Goal: Task Accomplishment & Management: Use online tool/utility

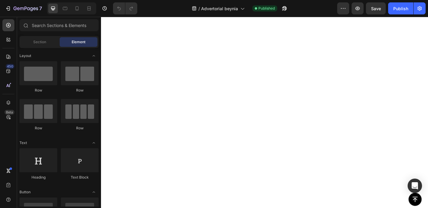
scroll to position [4247, 0]
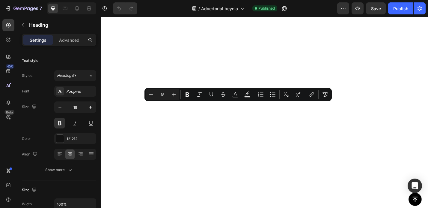
drag, startPoint x: 278, startPoint y: 115, endPoint x: 207, endPoint y: 118, distance: 71.4
drag, startPoint x: 278, startPoint y: 116, endPoint x: 226, endPoint y: 116, distance: 51.9
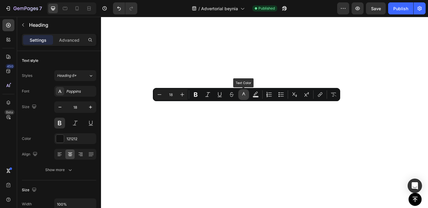
click at [247, 98] on button "color" at bounding box center [243, 94] width 11 height 11
type input "121212"
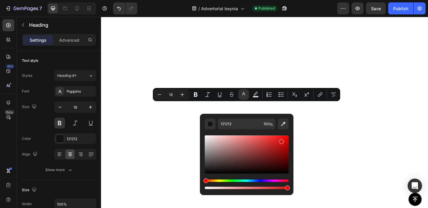
click at [280, 140] on div "Editor contextual toolbar" at bounding box center [247, 154] width 84 height 38
type input "DB1515"
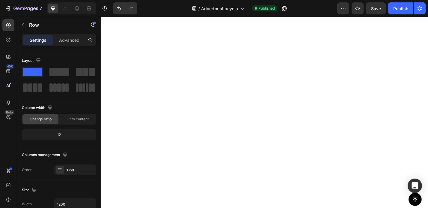
scroll to position [4252, 0]
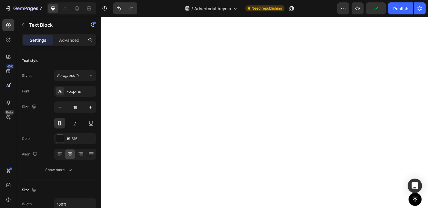
drag, startPoint x: 356, startPoint y: 156, endPoint x: 291, endPoint y: 157, distance: 65.7
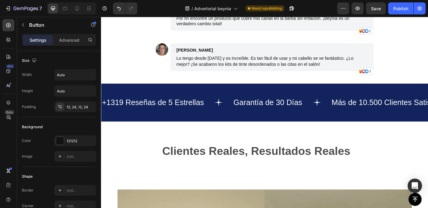
scroll to position [2365, 0]
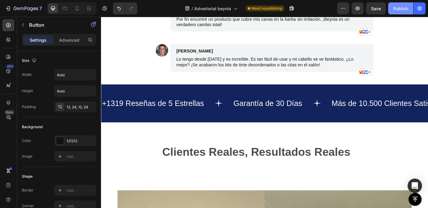
click at [401, 9] on div "Publish" at bounding box center [400, 8] width 15 height 6
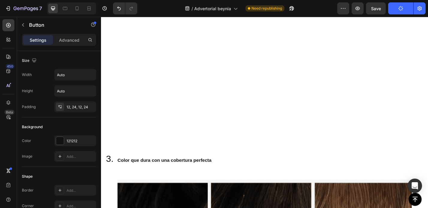
scroll to position [1322, 0]
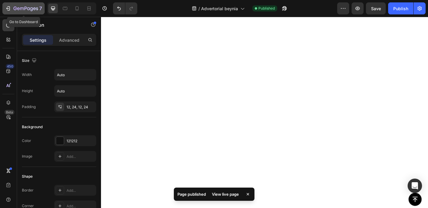
click at [9, 10] on icon "button" at bounding box center [8, 8] width 6 height 6
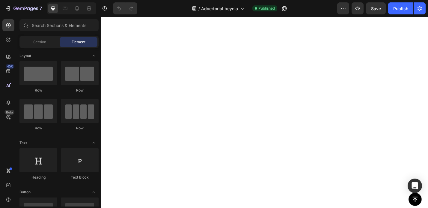
scroll to position [1775, 0]
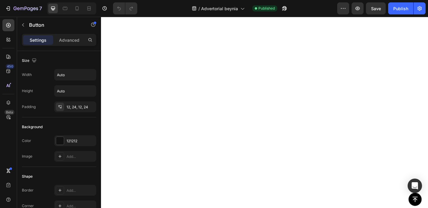
drag, startPoint x: 243, startPoint y: 109, endPoint x: 325, endPoint y: 105, distance: 82.0
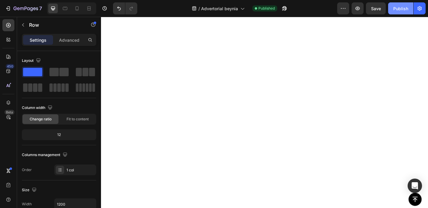
click at [403, 7] on div "Publish" at bounding box center [400, 8] width 15 height 6
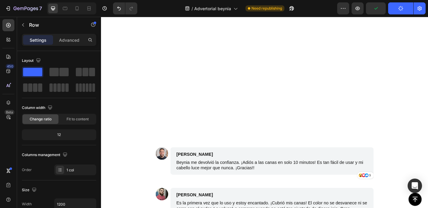
scroll to position [2408, 0]
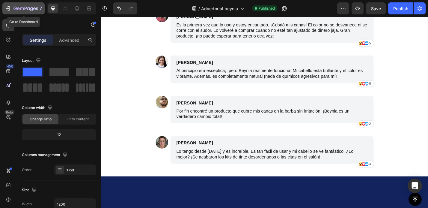
click at [10, 10] on icon "button" at bounding box center [8, 8] width 6 height 6
